Goal: Task Accomplishment & Management: Manage account settings

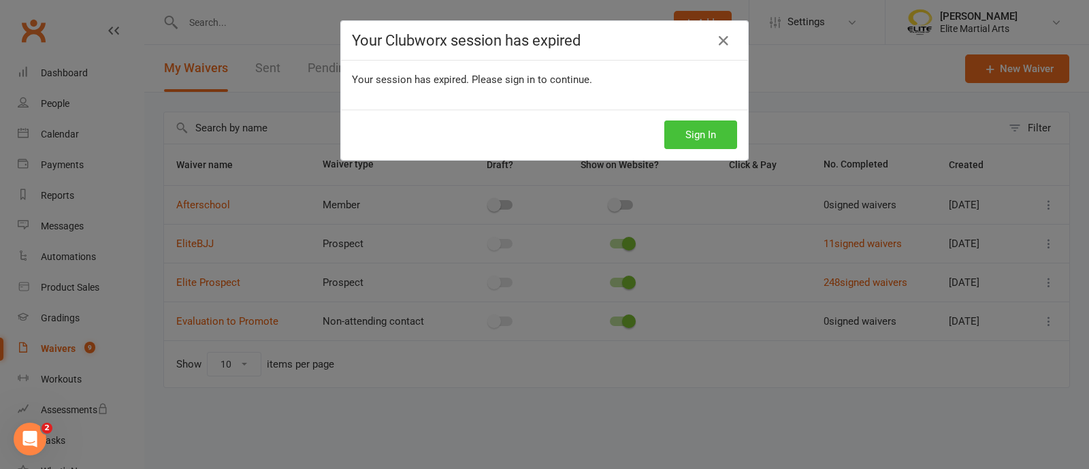
click at [694, 138] on button "Sign In" at bounding box center [700, 134] width 73 height 29
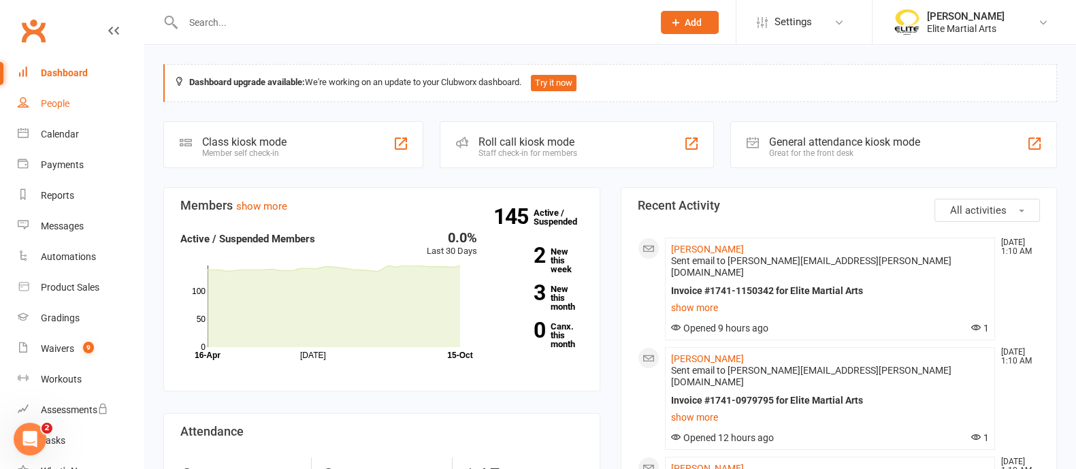
click at [68, 97] on link "People" at bounding box center [81, 103] width 126 height 31
select select "100"
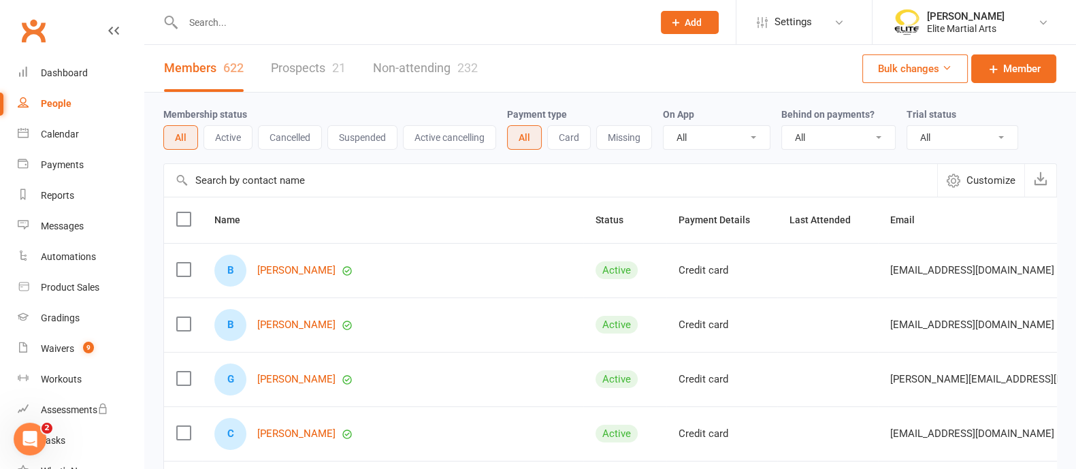
click at [317, 66] on link "Prospects 21" at bounding box center [308, 68] width 75 height 47
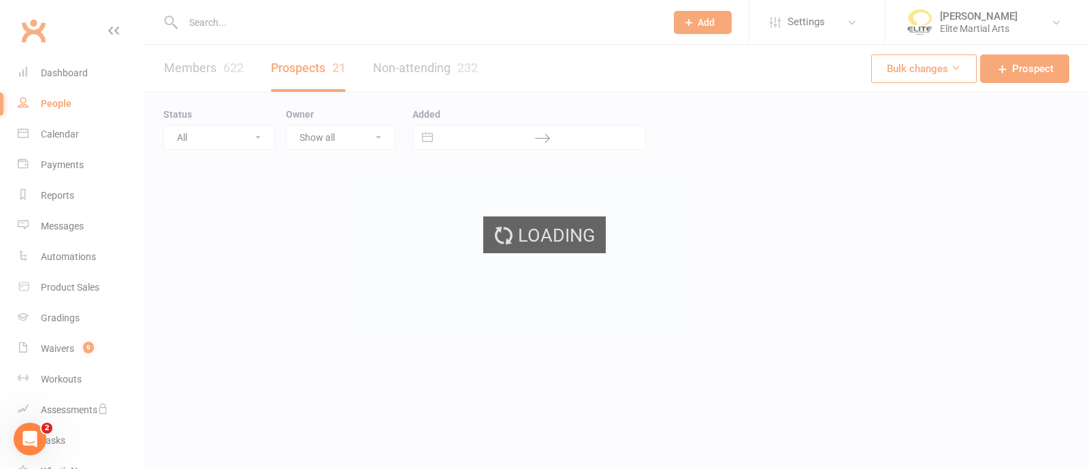
select select "100"
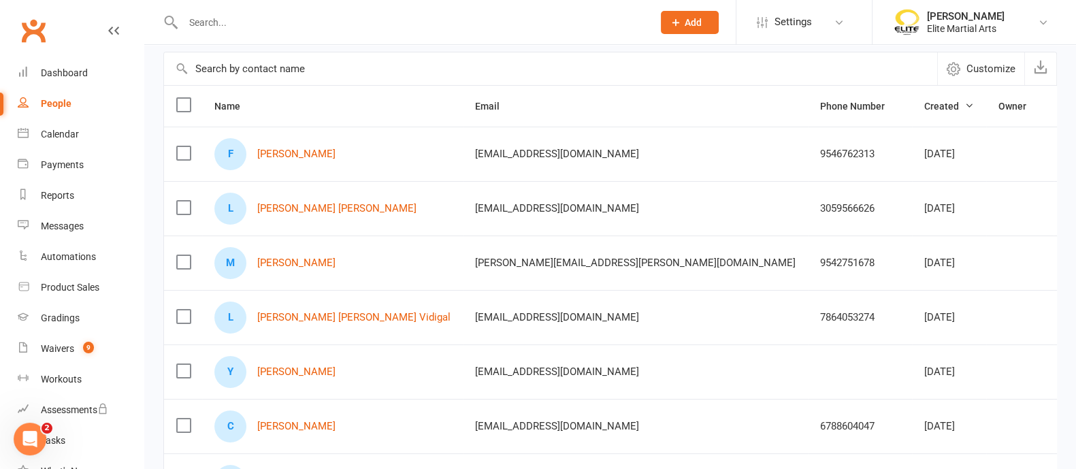
scroll to position [112, 0]
click at [63, 69] on div "Dashboard" at bounding box center [64, 72] width 47 height 11
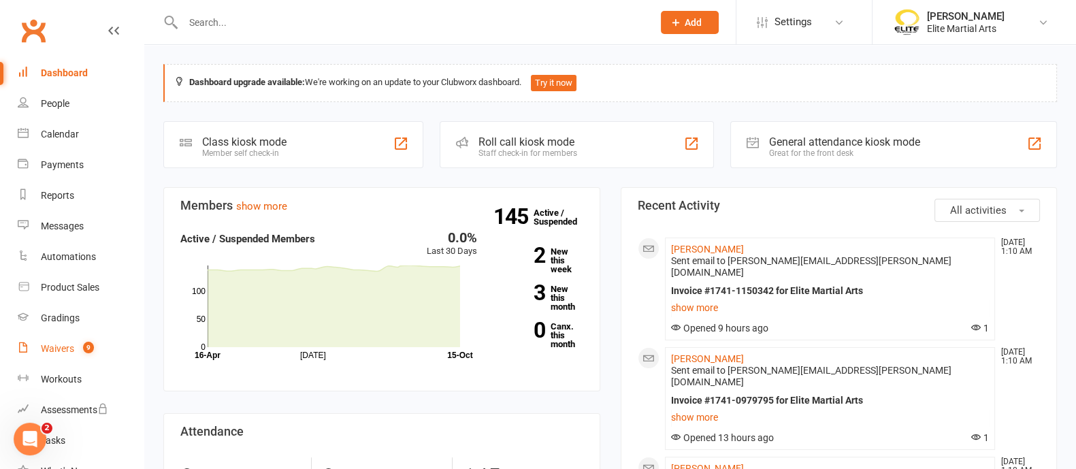
click at [71, 352] on div "Waivers" at bounding box center [57, 348] width 33 height 11
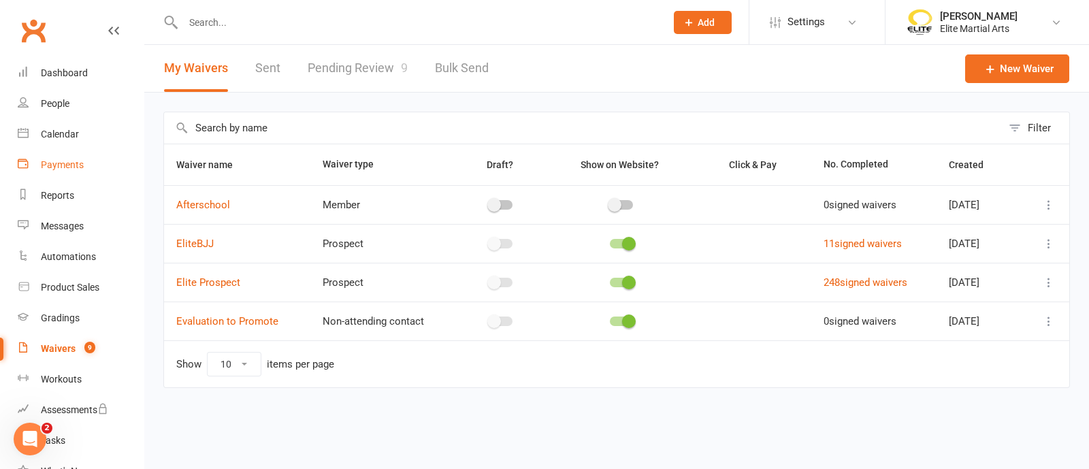
click at [72, 164] on div "Payments" at bounding box center [62, 164] width 43 height 11
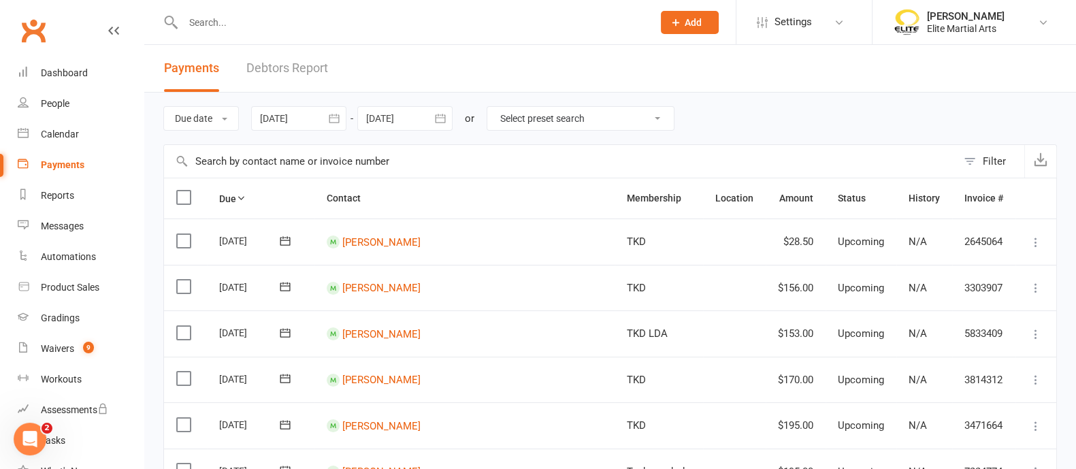
click at [309, 76] on link "Debtors Report" at bounding box center [287, 68] width 82 height 47
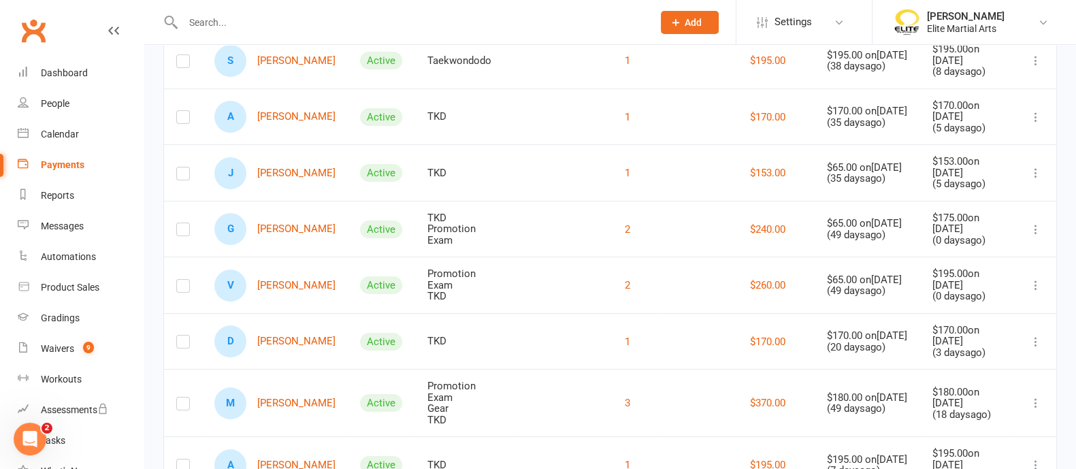
scroll to position [308, 0]
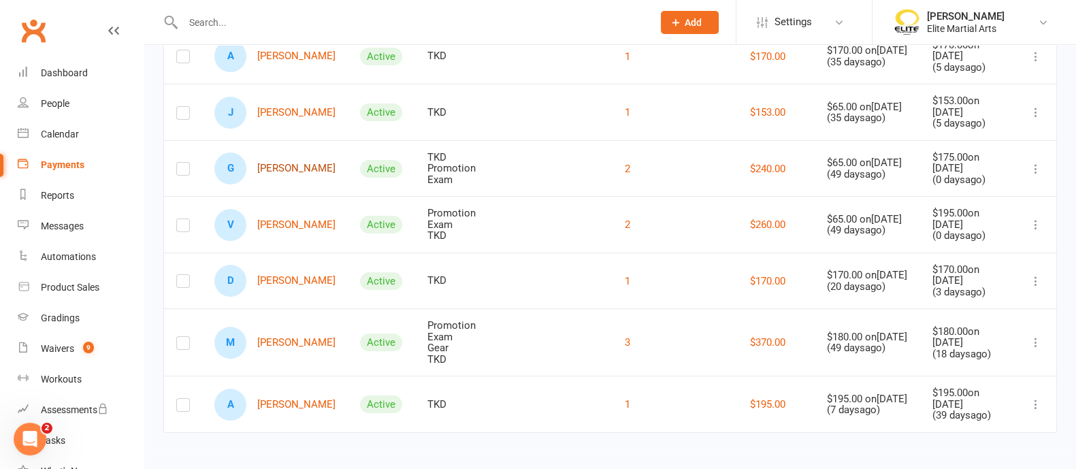
click at [287, 166] on link "G [PERSON_NAME]" at bounding box center [274, 168] width 121 height 32
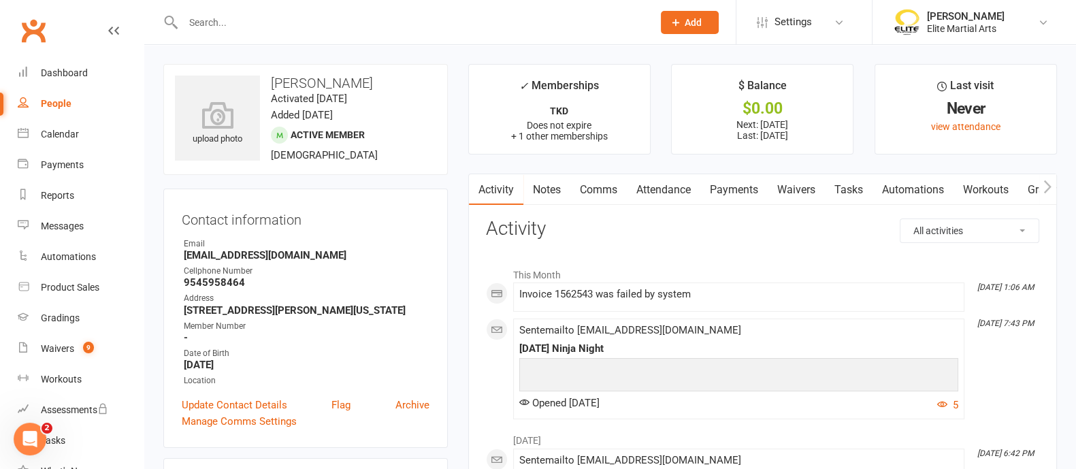
click at [754, 189] on link "Payments" at bounding box center [733, 189] width 67 height 31
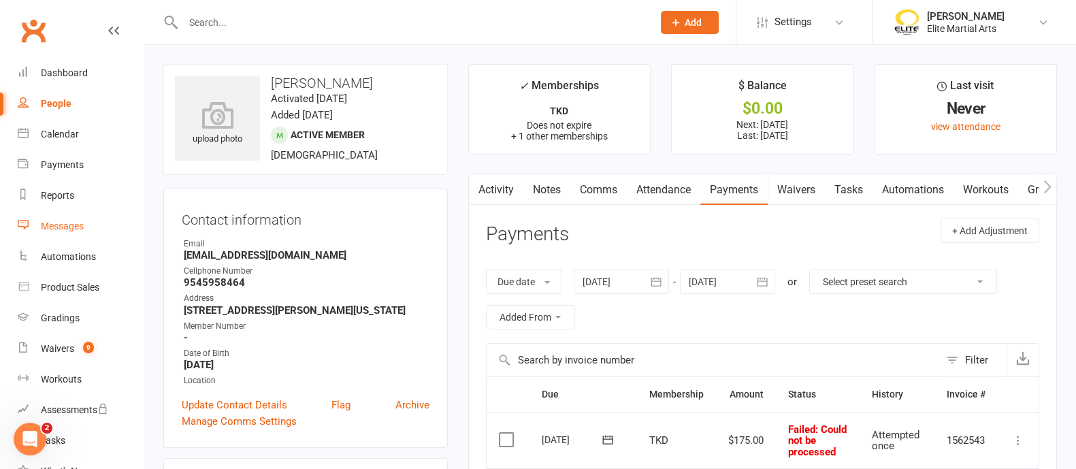
click at [75, 223] on div "Messages" at bounding box center [62, 226] width 43 height 11
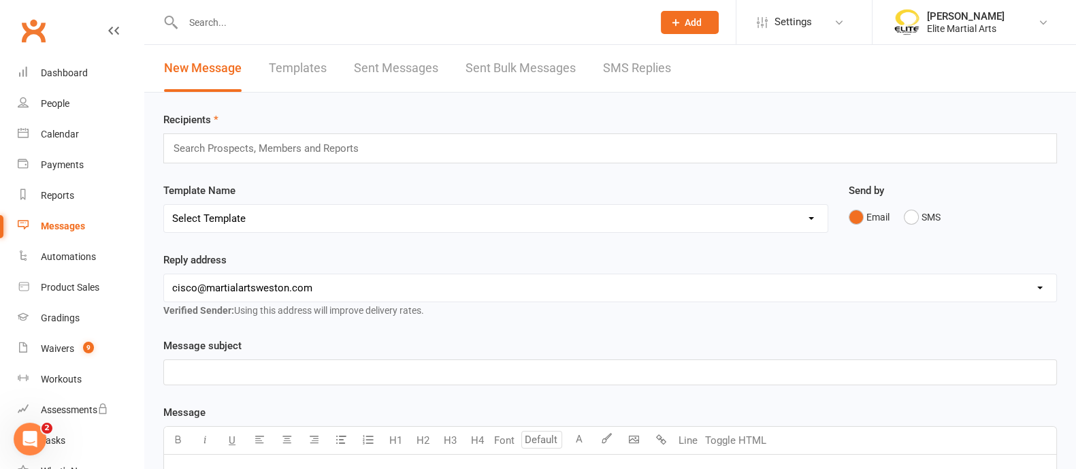
click at [250, 148] on input "text" at bounding box center [271, 149] width 199 height 18
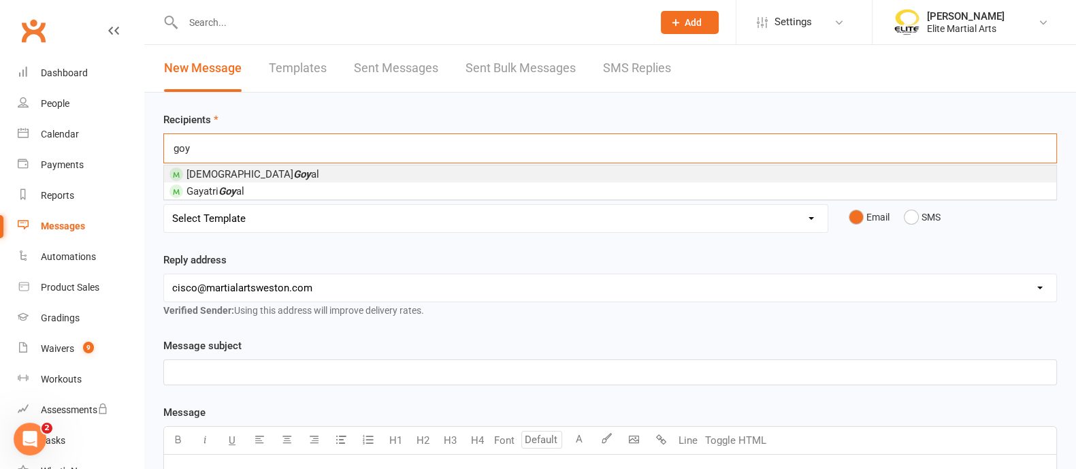
type input "goy"
click at [227, 167] on span "[PERSON_NAME] al" at bounding box center [244, 173] width 150 height 12
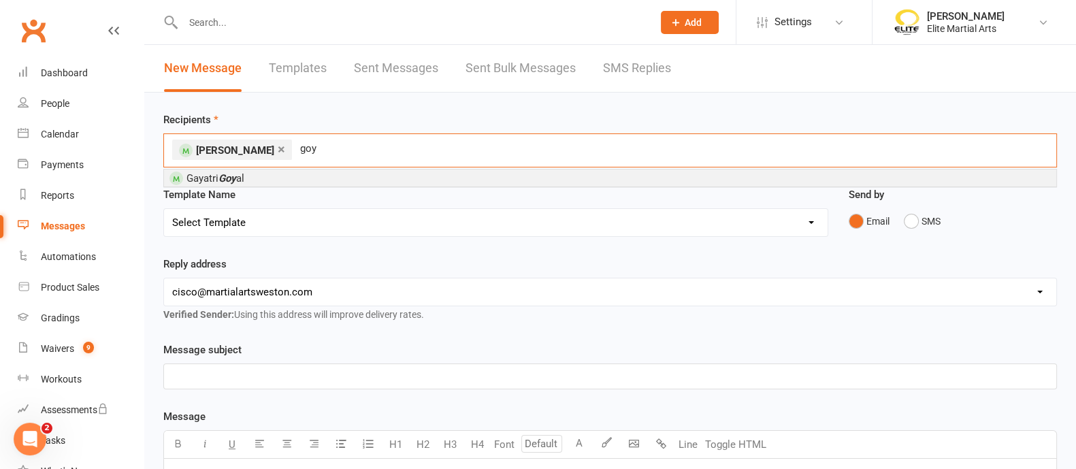
type input "goy"
click at [236, 175] on em "Goy" at bounding box center [227, 178] width 18 height 12
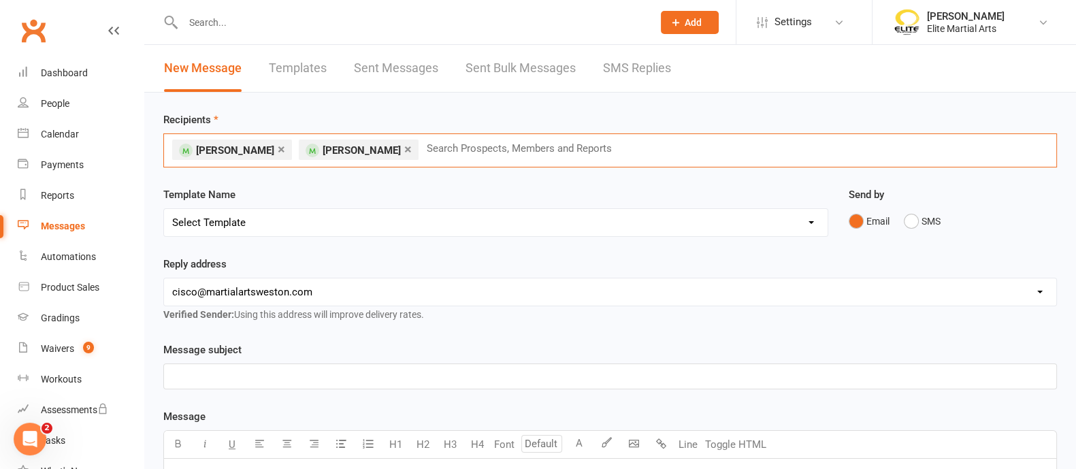
click at [231, 221] on select "Select Template [Email] card on file [Email] Cancellation [Email] membership ha…" at bounding box center [496, 222] width 664 height 27
select select "5"
click at [164, 209] on select "Select Template [Email] card on file [Email] Cancellation [Email] membership ha…" at bounding box center [496, 222] width 664 height 27
click at [248, 374] on p "Pass due" at bounding box center [610, 376] width 876 height 16
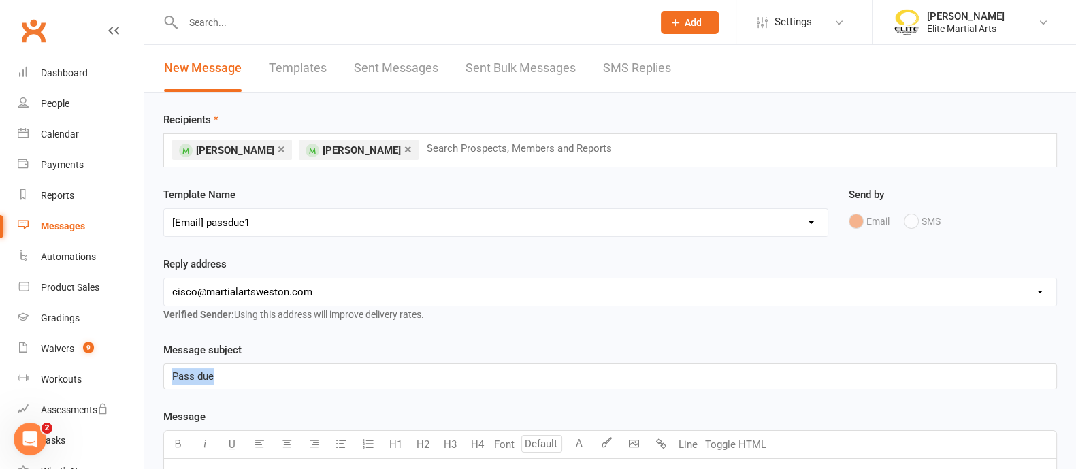
click at [248, 374] on p "Pass due" at bounding box center [610, 376] width 876 height 16
click at [208, 372] on span "P A S S D U E" at bounding box center [202, 376] width 61 height 12
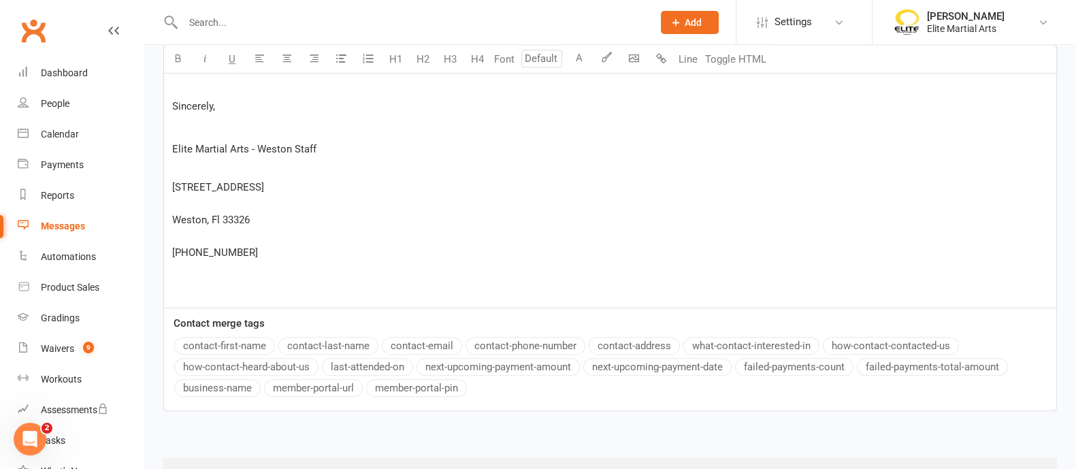
scroll to position [877, 0]
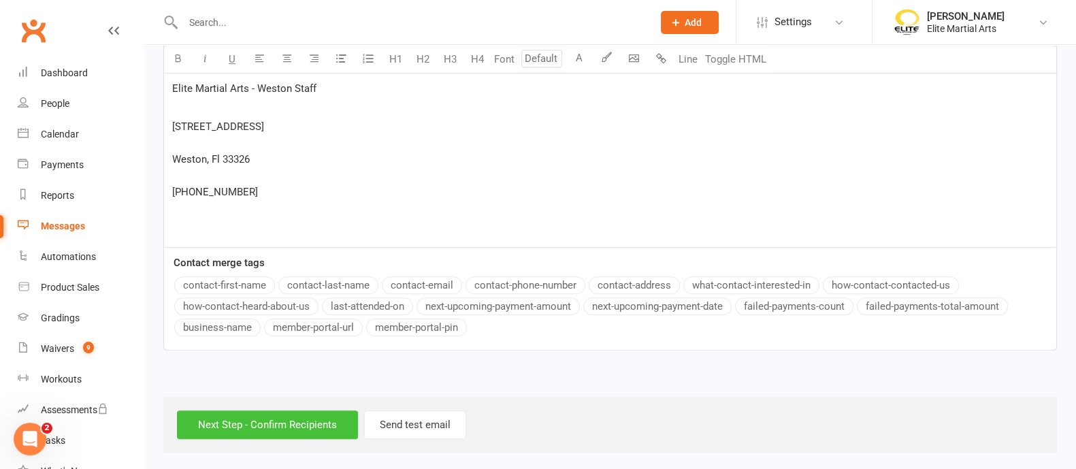
click at [264, 423] on input "Next Step - Confirm Recipients" at bounding box center [267, 424] width 181 height 29
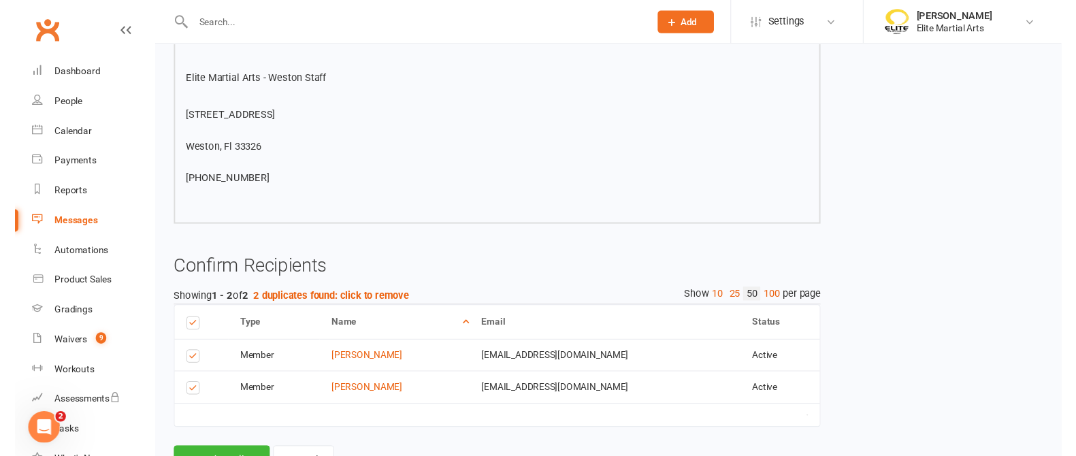
scroll to position [740, 0]
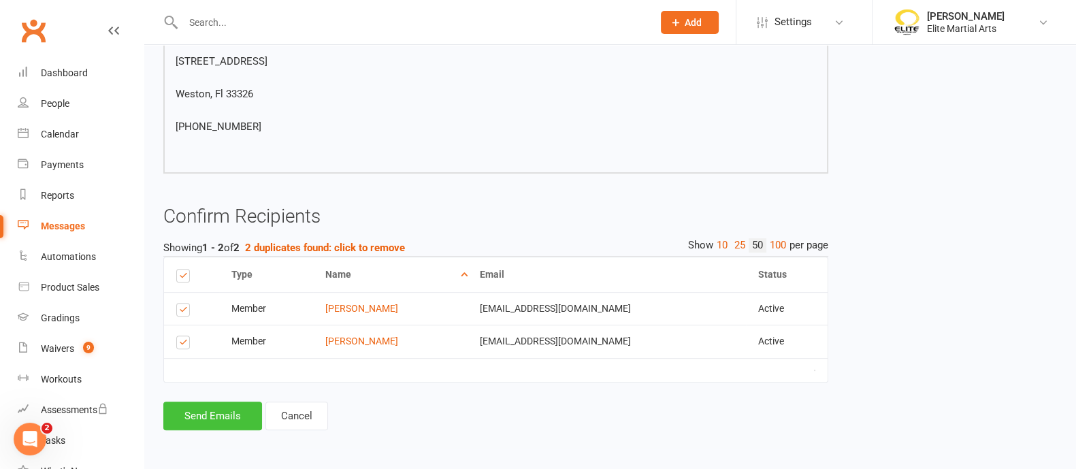
click at [212, 402] on button "Send Emails" at bounding box center [212, 416] width 99 height 29
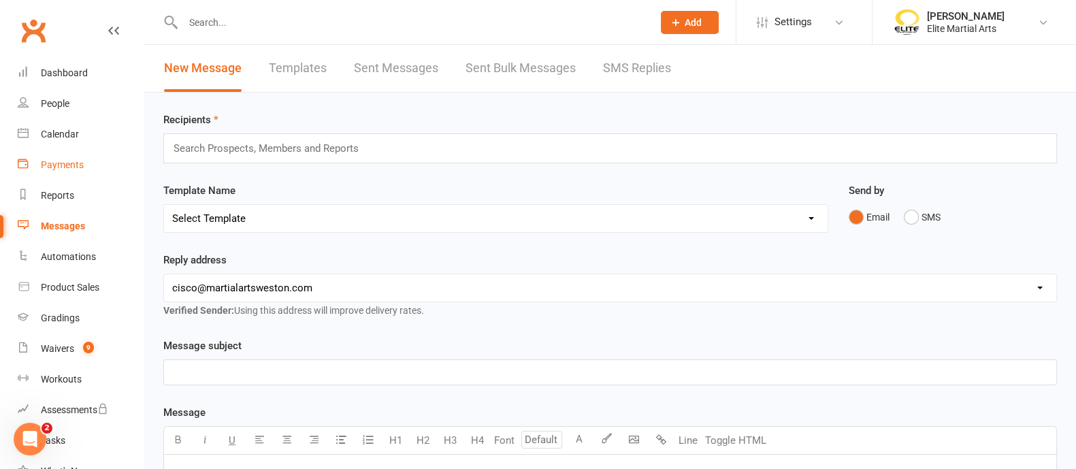
click at [73, 156] on link "Payments" at bounding box center [81, 165] width 126 height 31
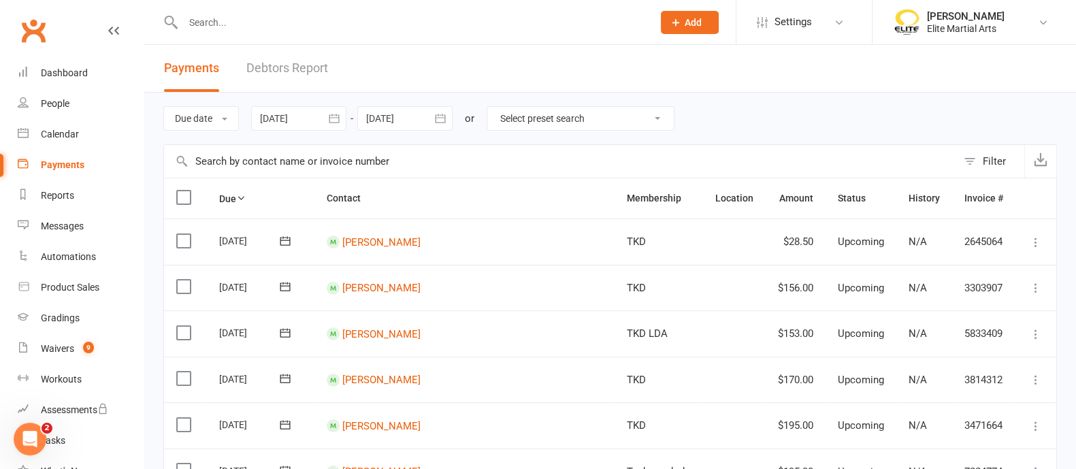
click at [300, 68] on link "Debtors Report" at bounding box center [287, 68] width 82 height 47
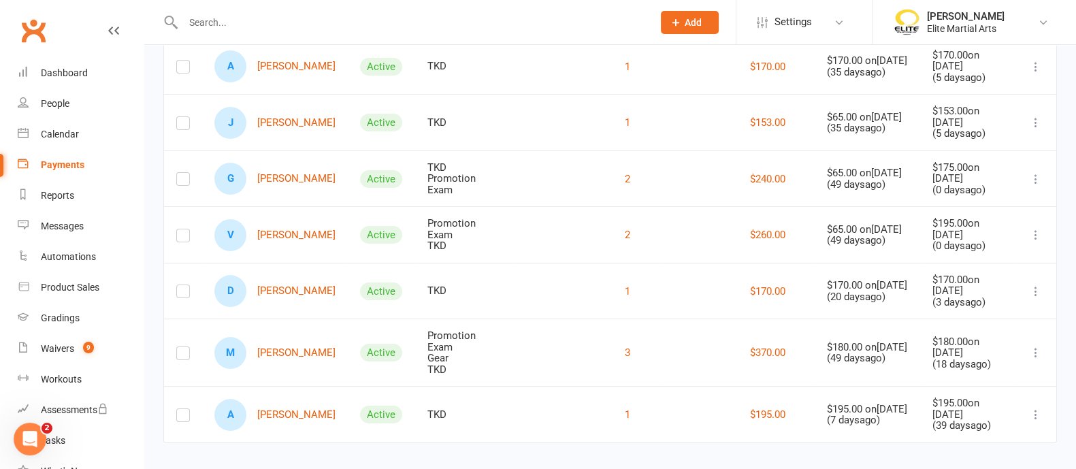
scroll to position [308, 0]
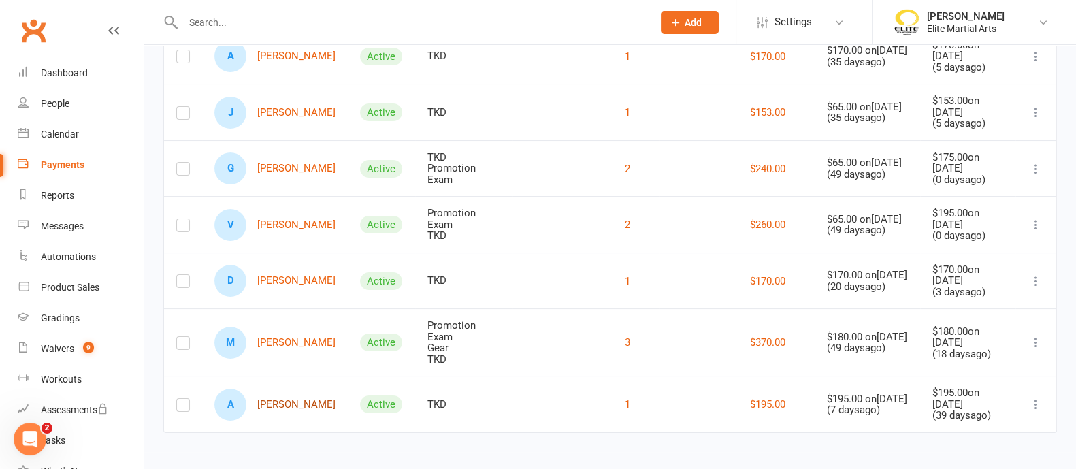
click at [295, 404] on link "A [PERSON_NAME]" at bounding box center [274, 405] width 121 height 32
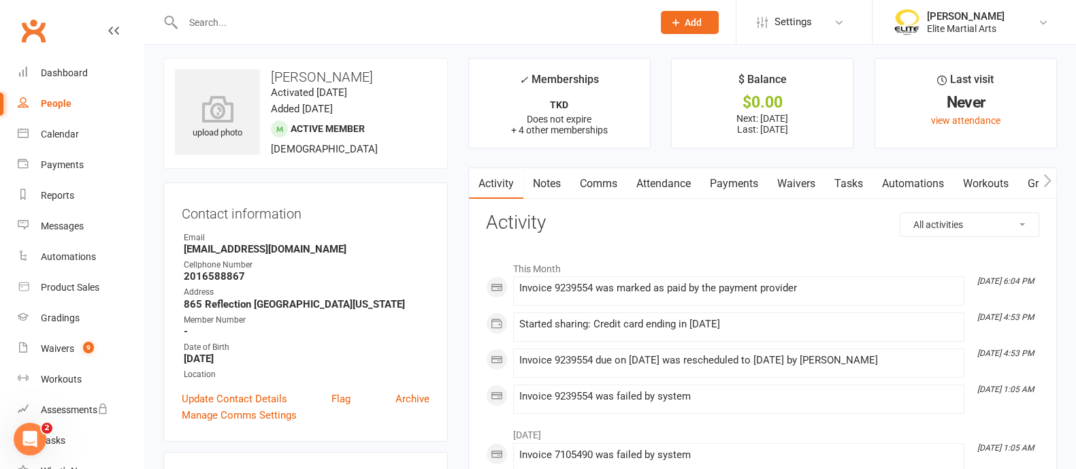
scroll to position [1, 0]
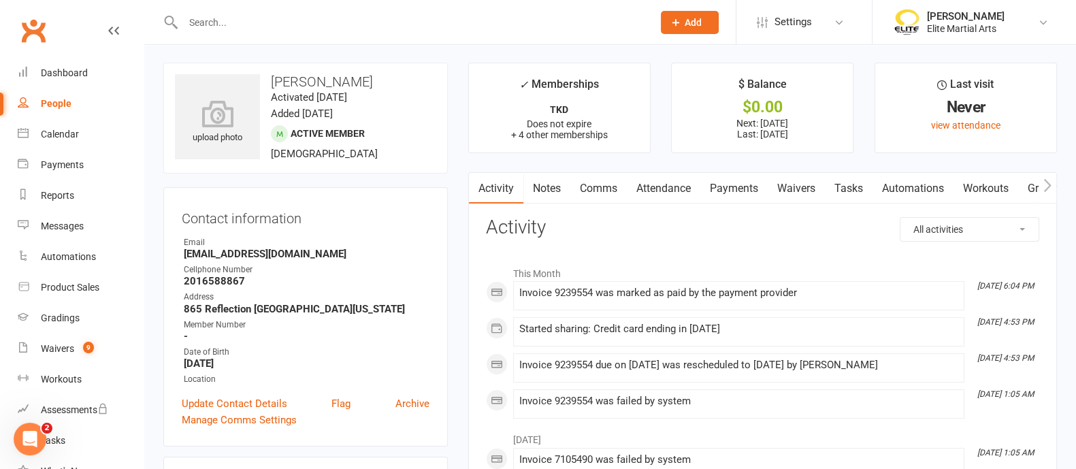
click at [756, 185] on link "Payments" at bounding box center [733, 188] width 67 height 31
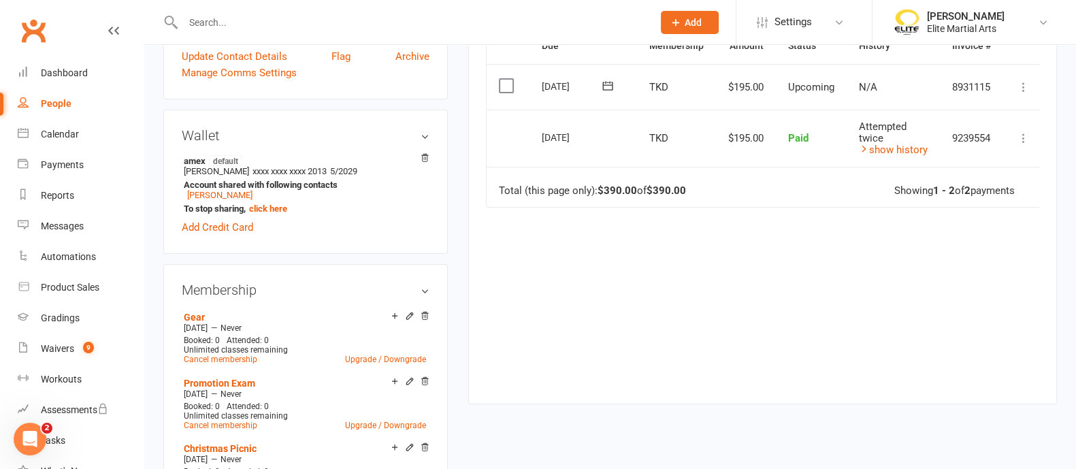
scroll to position [149, 0]
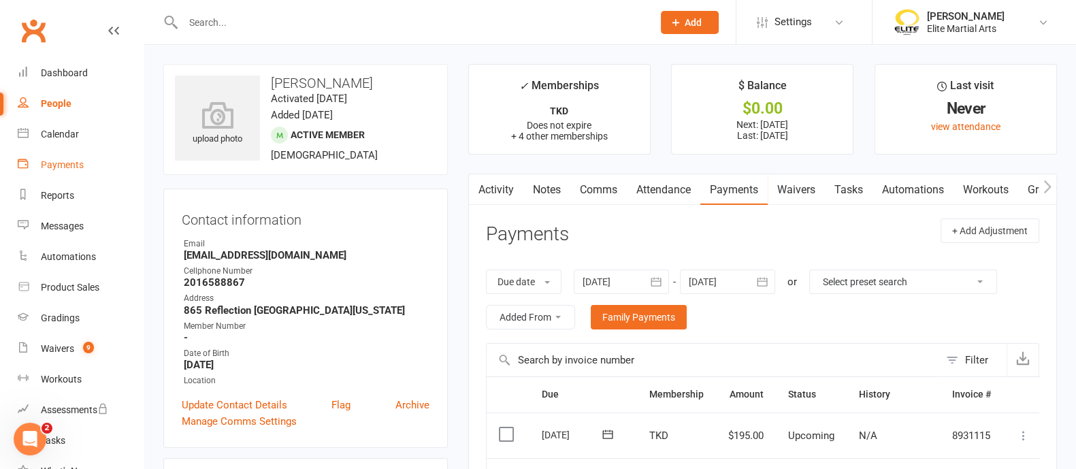
click at [67, 161] on div "Payments" at bounding box center [62, 164] width 43 height 11
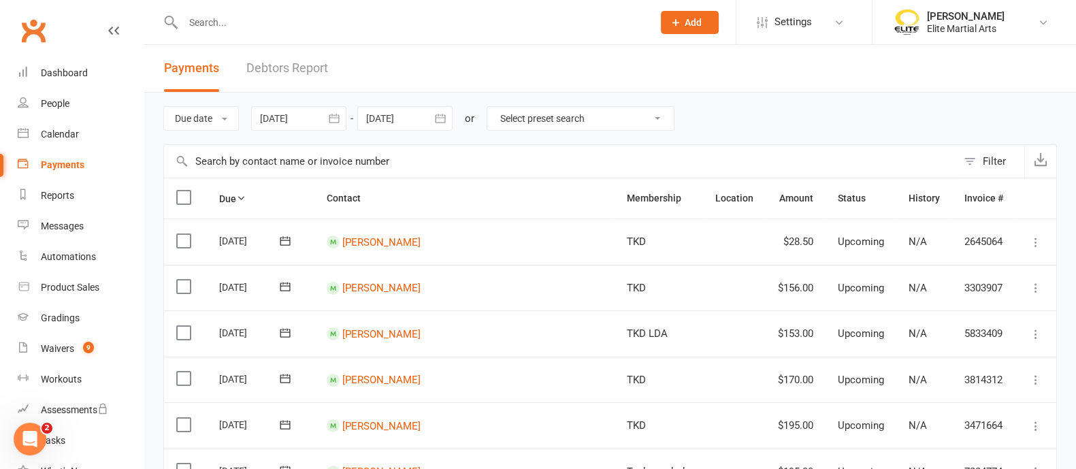
click at [306, 61] on link "Debtors Report" at bounding box center [287, 68] width 82 height 47
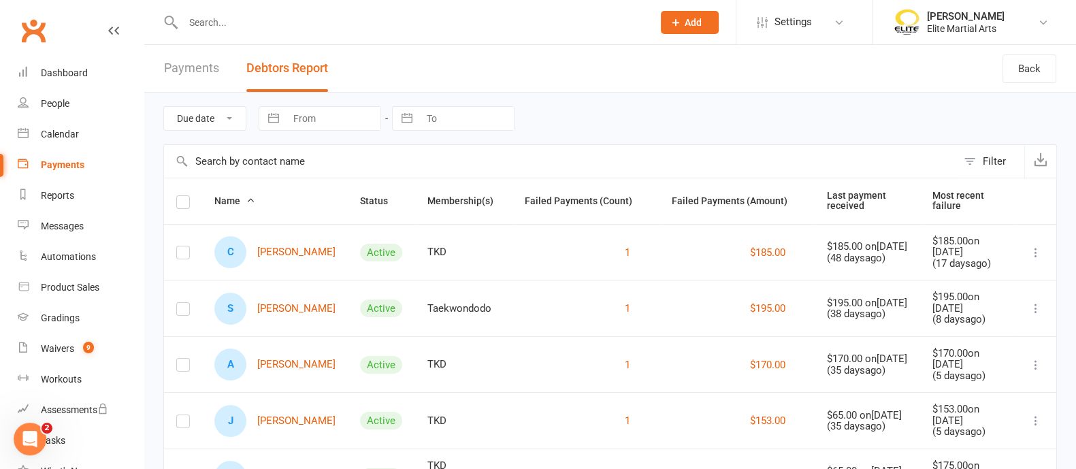
scroll to position [308, 0]
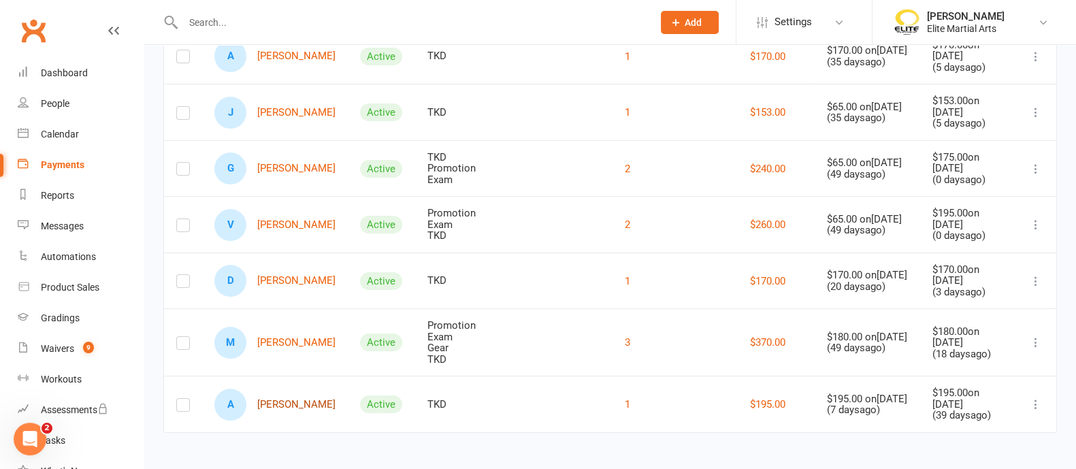
click at [282, 399] on link "A [PERSON_NAME]" at bounding box center [274, 405] width 121 height 32
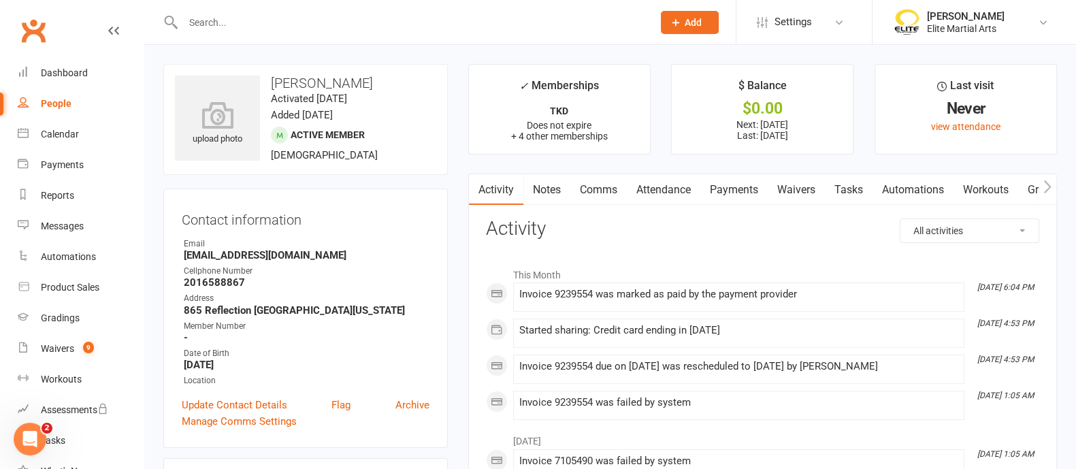
click at [739, 187] on link "Payments" at bounding box center [733, 189] width 67 height 31
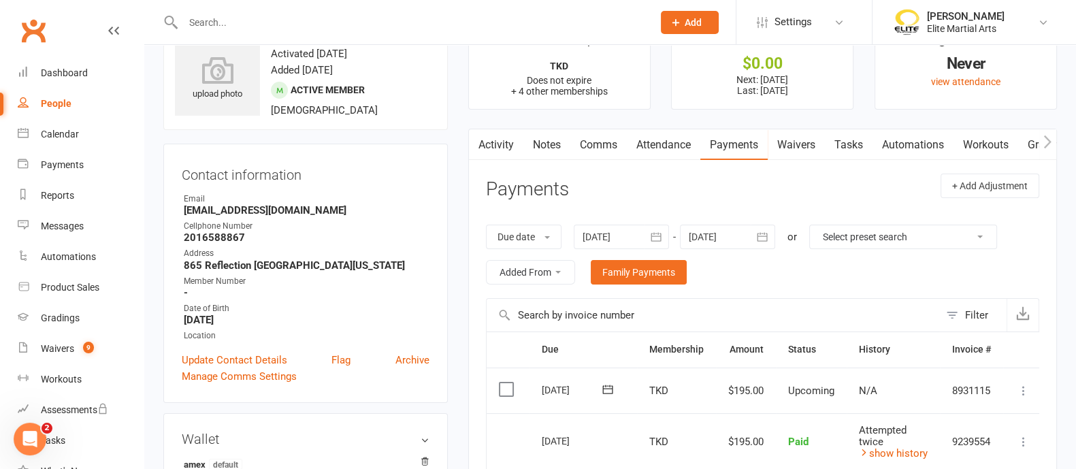
scroll to position [44, 0]
click at [660, 233] on icon "button" at bounding box center [656, 238] width 14 height 14
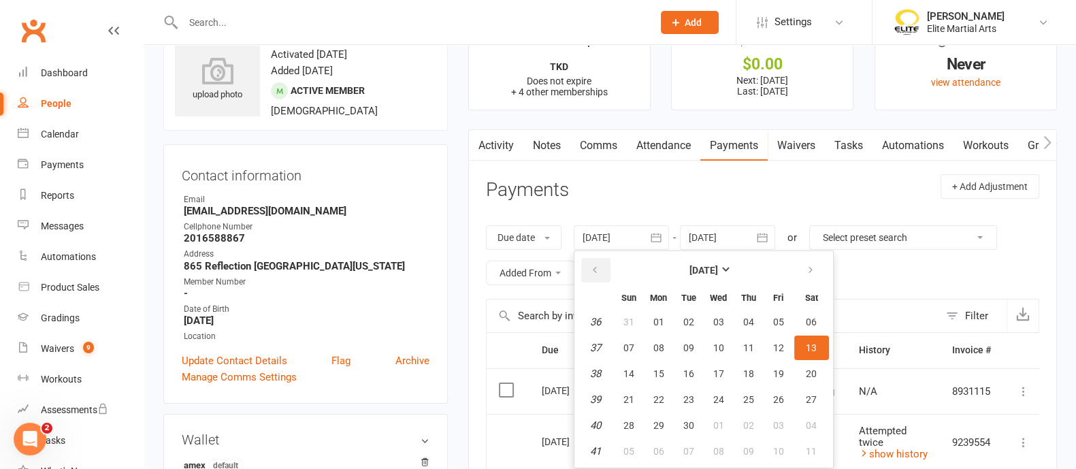
click at [594, 270] on icon "button" at bounding box center [595, 270] width 10 height 11
click at [658, 353] on button "07" at bounding box center [659, 348] width 29 height 25
type input "[DATE]"
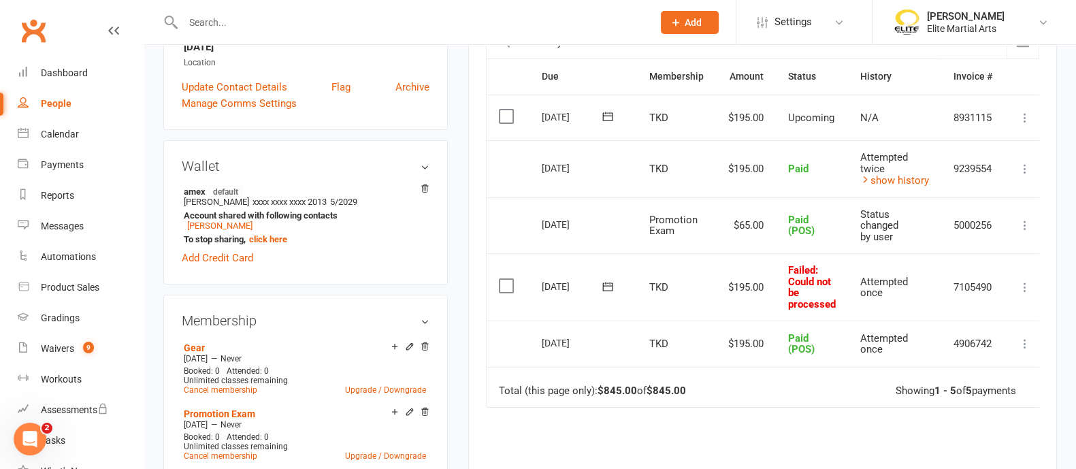
scroll to position [307, 0]
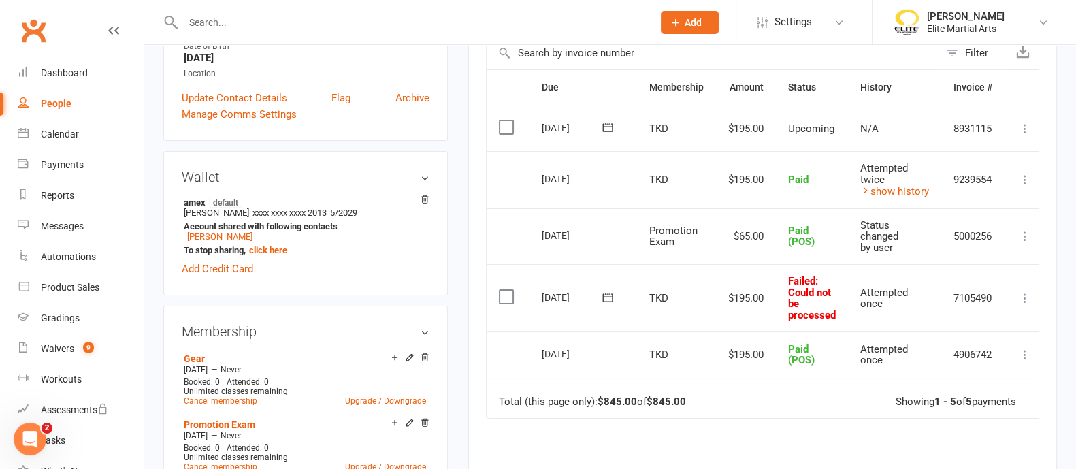
click at [1031, 297] on icon at bounding box center [1025, 298] width 14 height 14
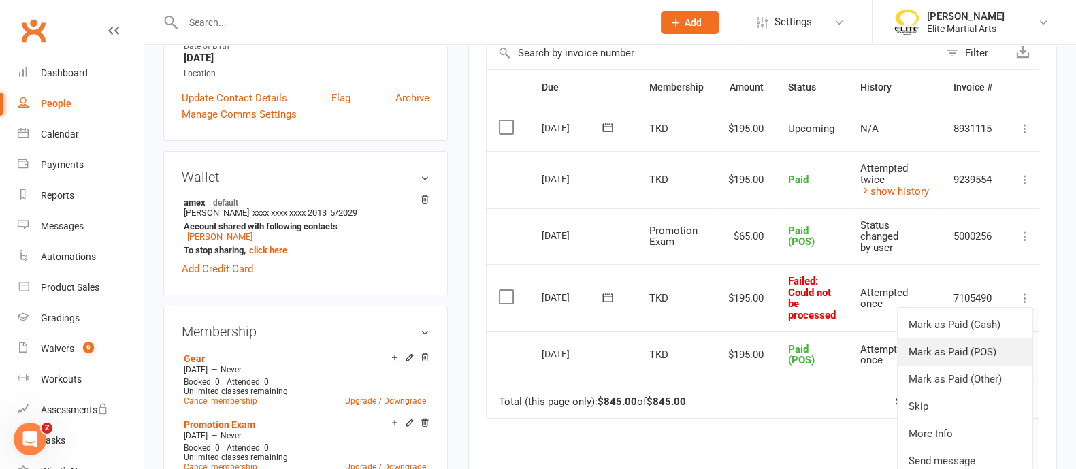
click at [982, 349] on link "Mark as Paid (POS)" at bounding box center [965, 351] width 135 height 27
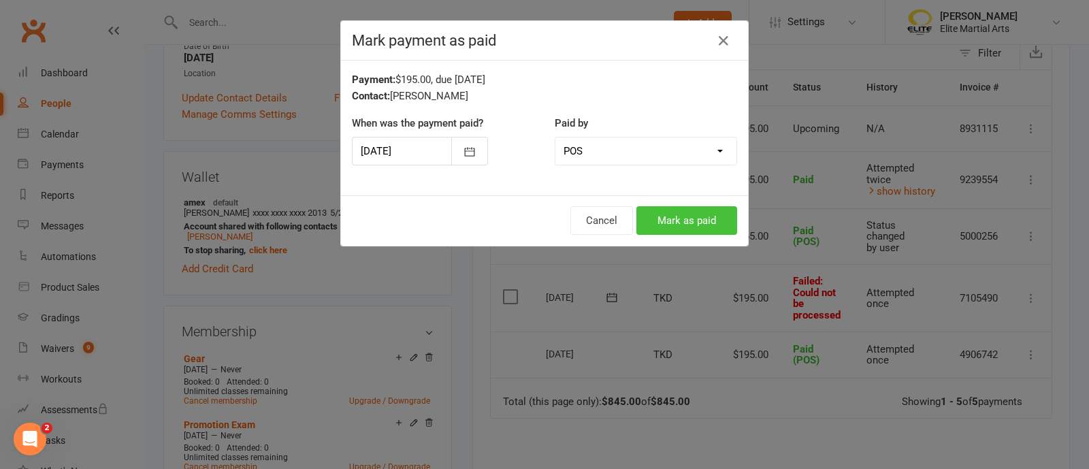
click at [675, 216] on button "Mark as paid" at bounding box center [686, 220] width 101 height 29
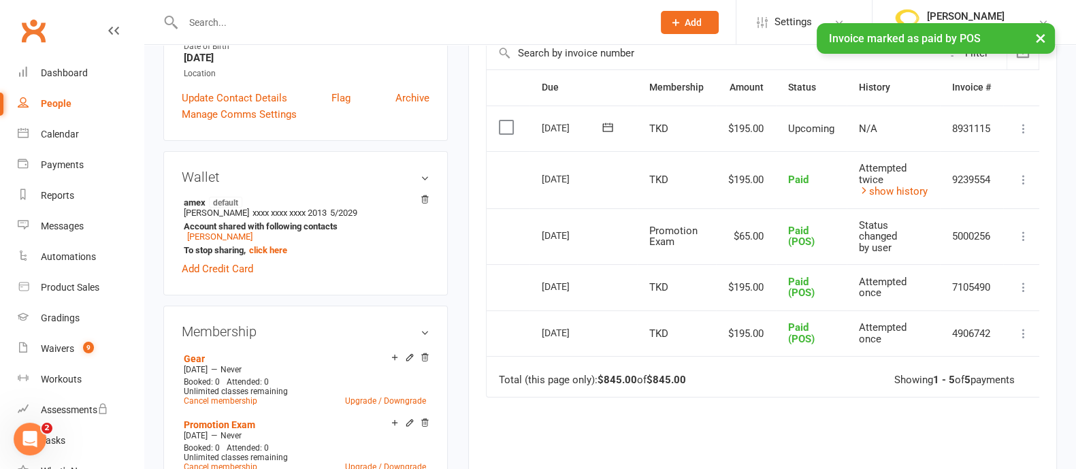
click at [54, 103] on div "People" at bounding box center [56, 103] width 31 height 11
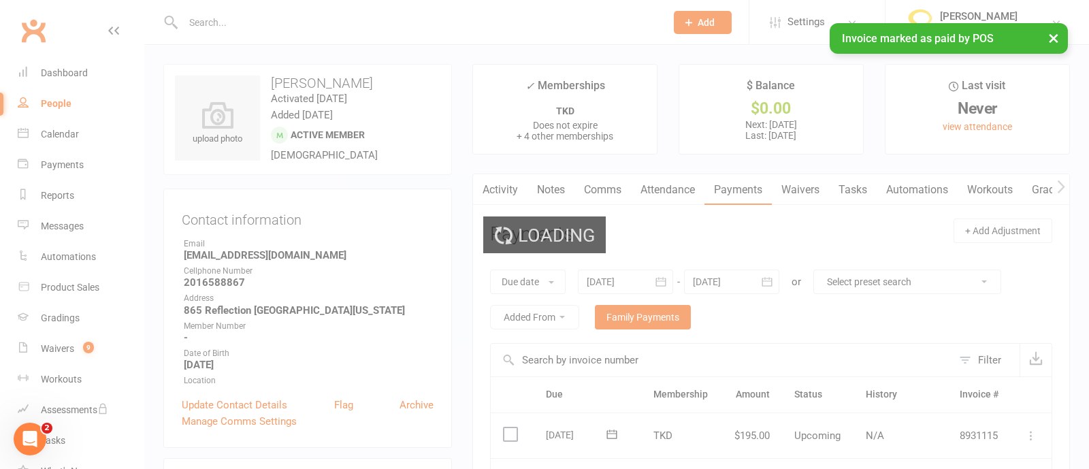
select select "100"
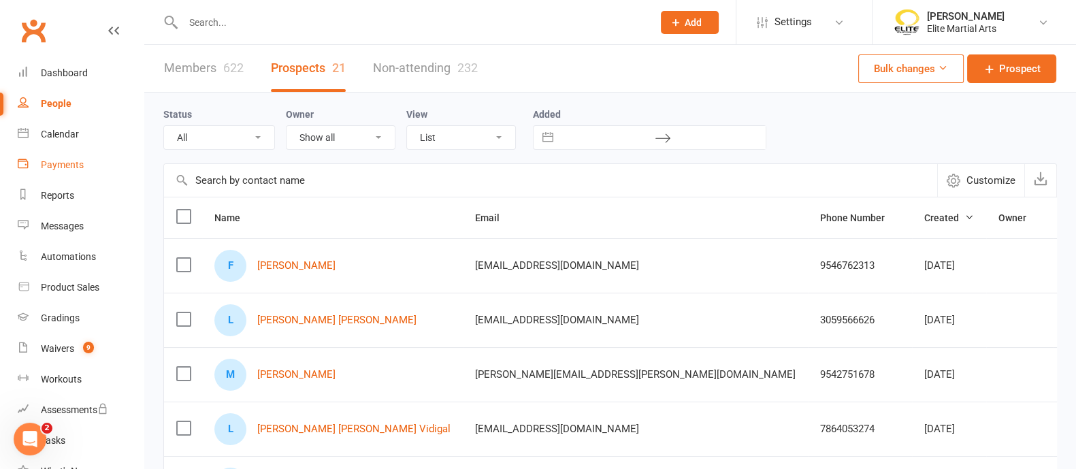
click at [68, 172] on link "Payments" at bounding box center [81, 165] width 126 height 31
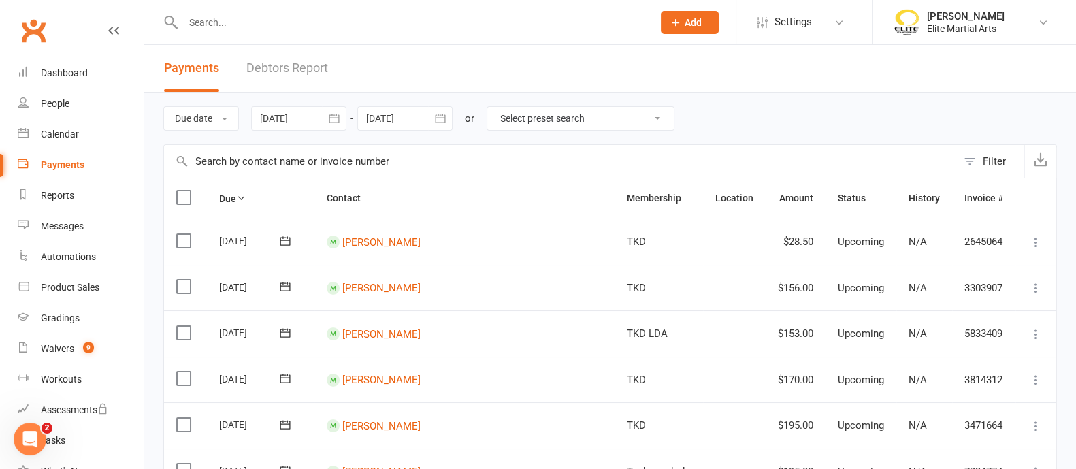
click at [298, 71] on link "Debtors Report" at bounding box center [287, 68] width 82 height 47
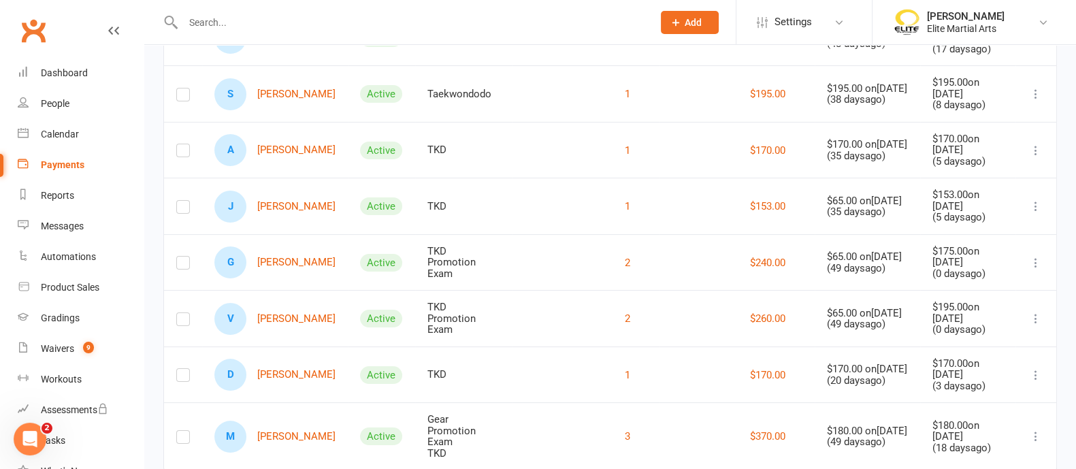
scroll to position [252, 0]
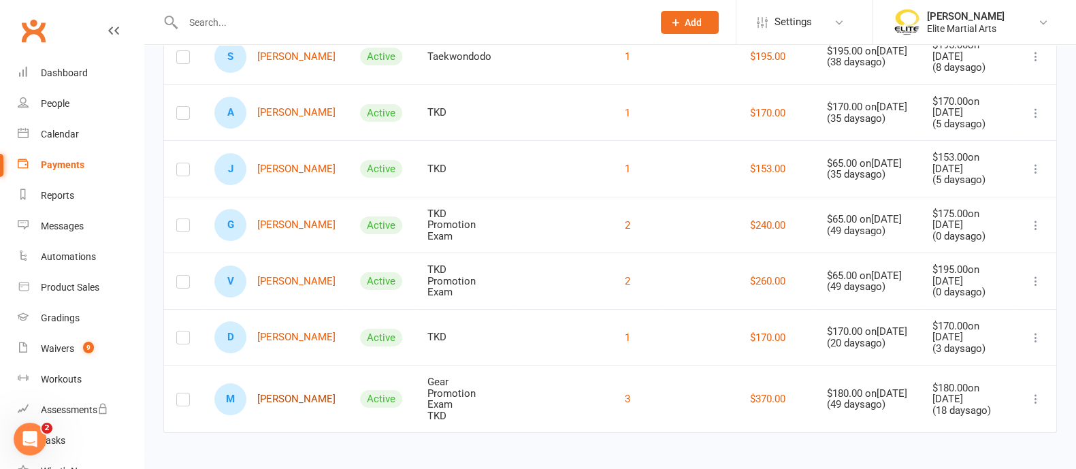
click at [312, 400] on link "M [PERSON_NAME]" at bounding box center [274, 399] width 121 height 32
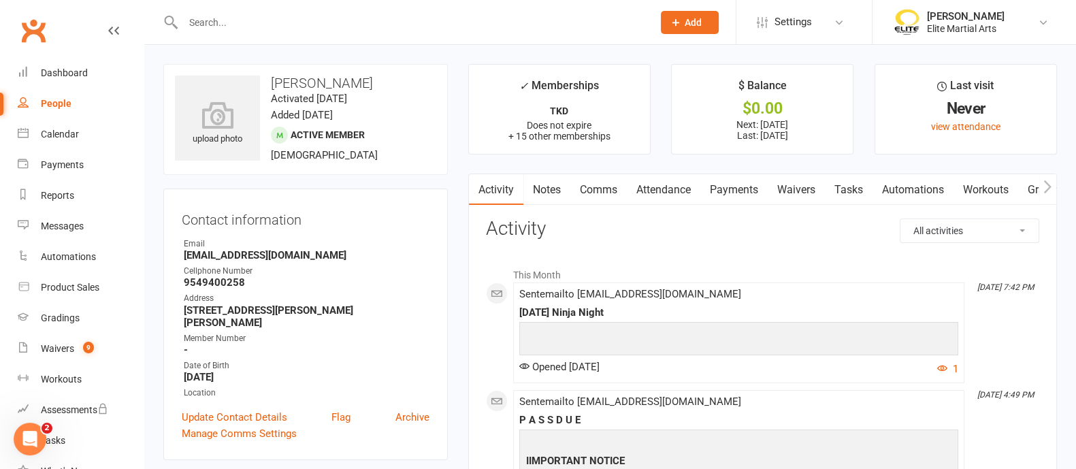
click at [756, 189] on link "Payments" at bounding box center [733, 189] width 67 height 31
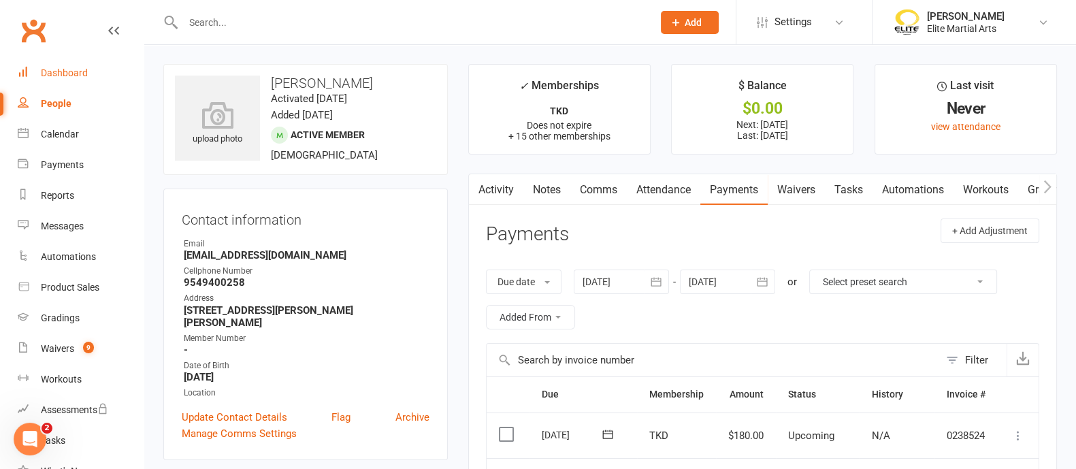
click at [66, 73] on div "Dashboard" at bounding box center [64, 72] width 47 height 11
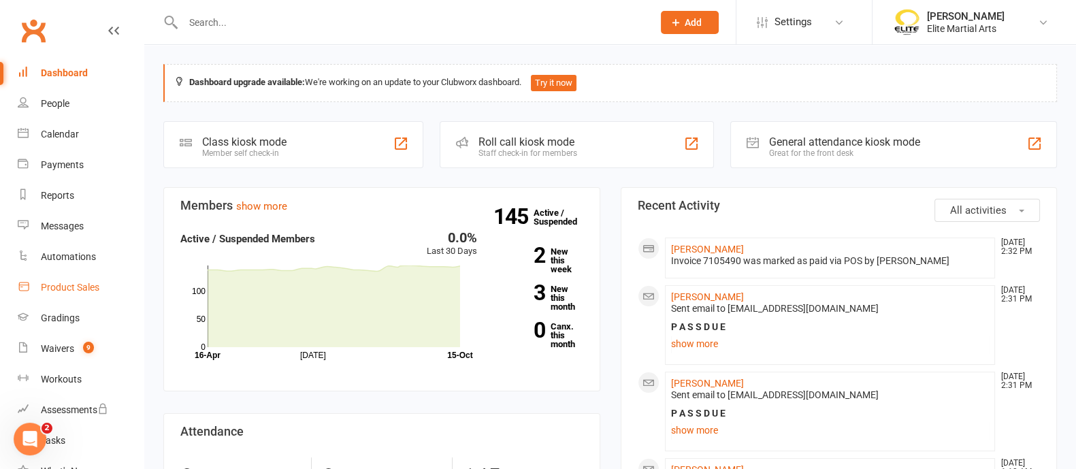
click at [88, 293] on link "Product Sales" at bounding box center [81, 287] width 126 height 31
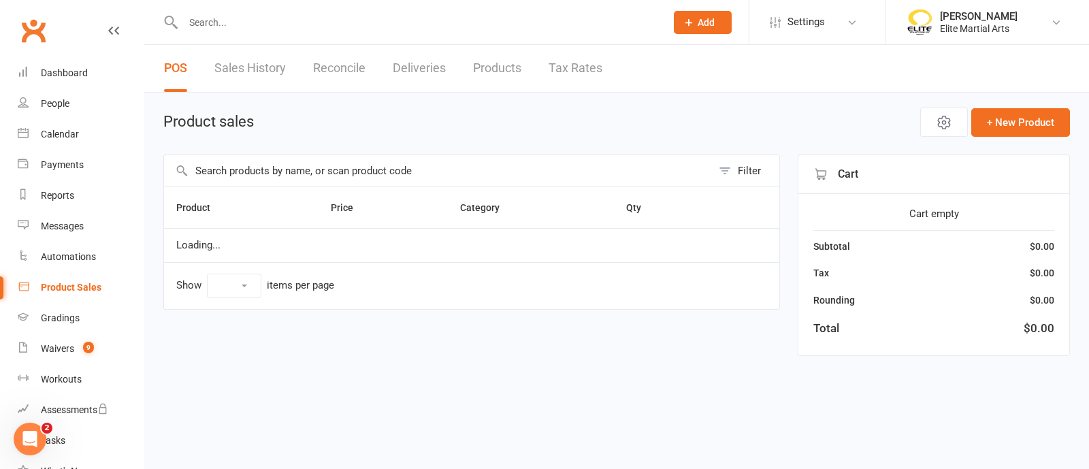
select select "10"
click at [87, 350] on span "9" at bounding box center [88, 348] width 11 height 12
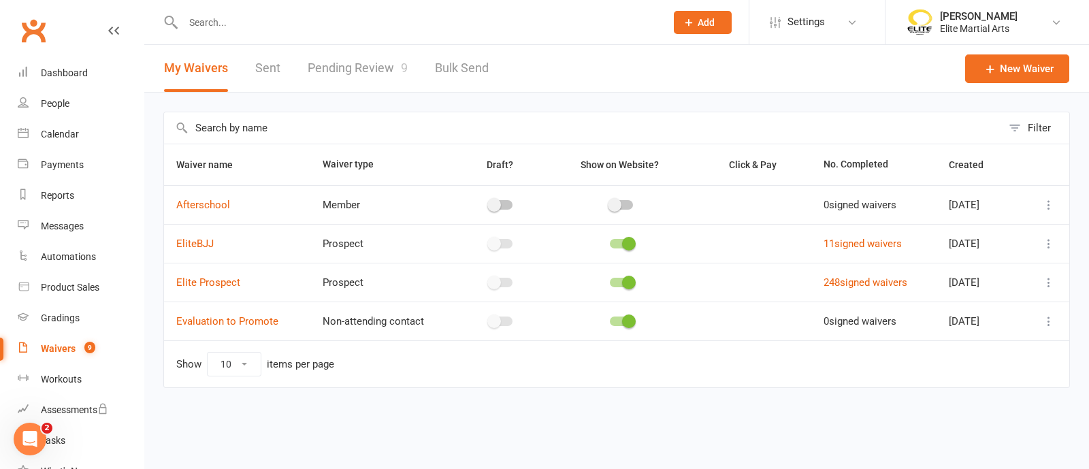
click at [363, 70] on link "Pending Review 9" at bounding box center [358, 68] width 100 height 47
select select "100"
